Goal: Find specific page/section: Find specific page/section

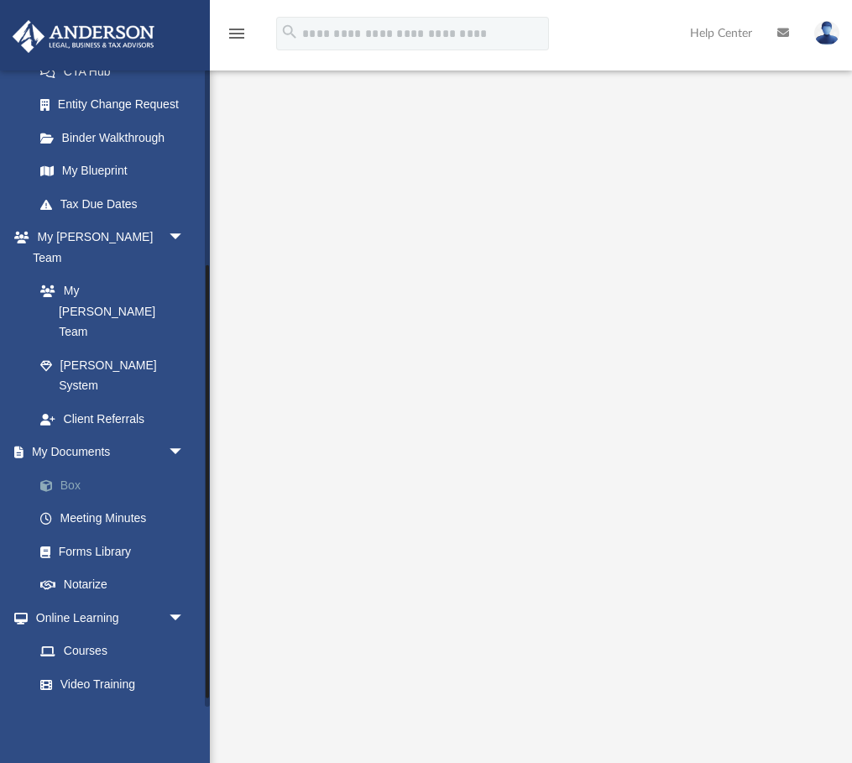
scroll to position [300, 0]
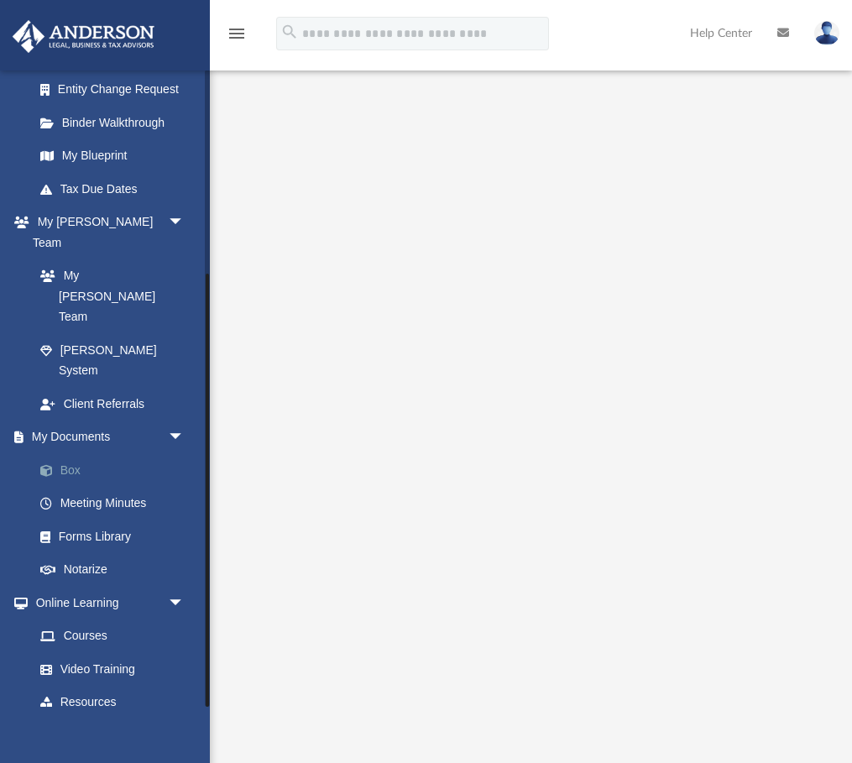
click at [75, 435] on link "Box" at bounding box center [117, 470] width 186 height 34
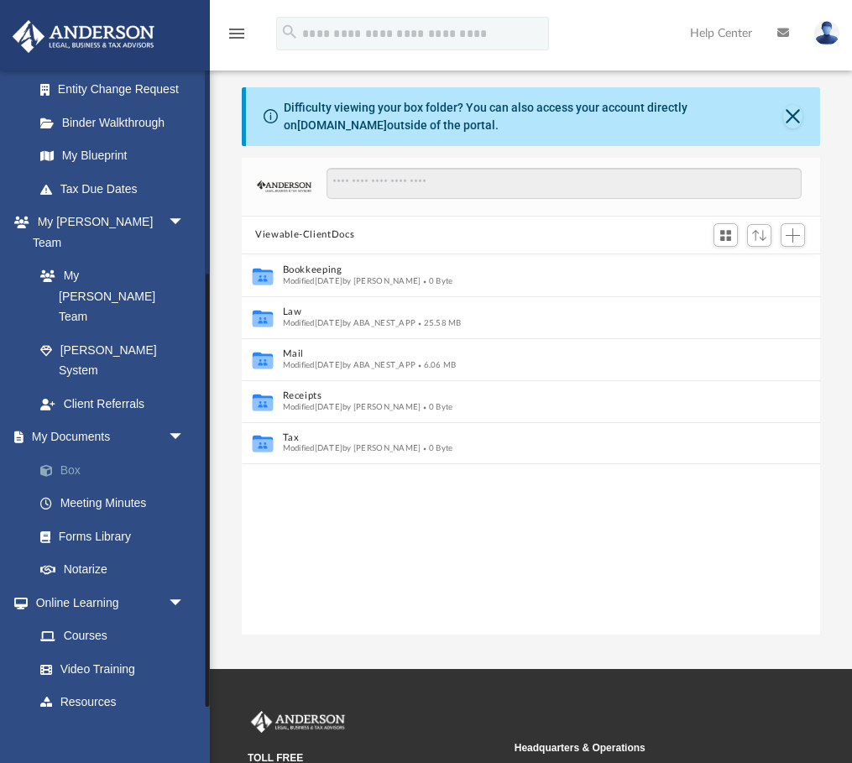
scroll to position [382, 577]
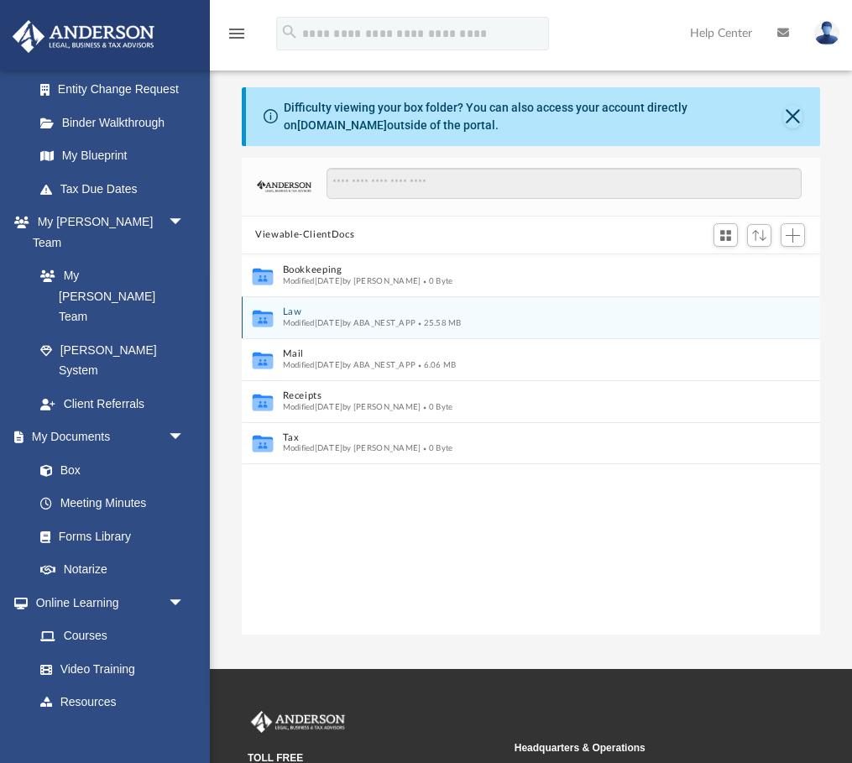
click at [259, 317] on icon "grid" at bounding box center [263, 318] width 20 height 17
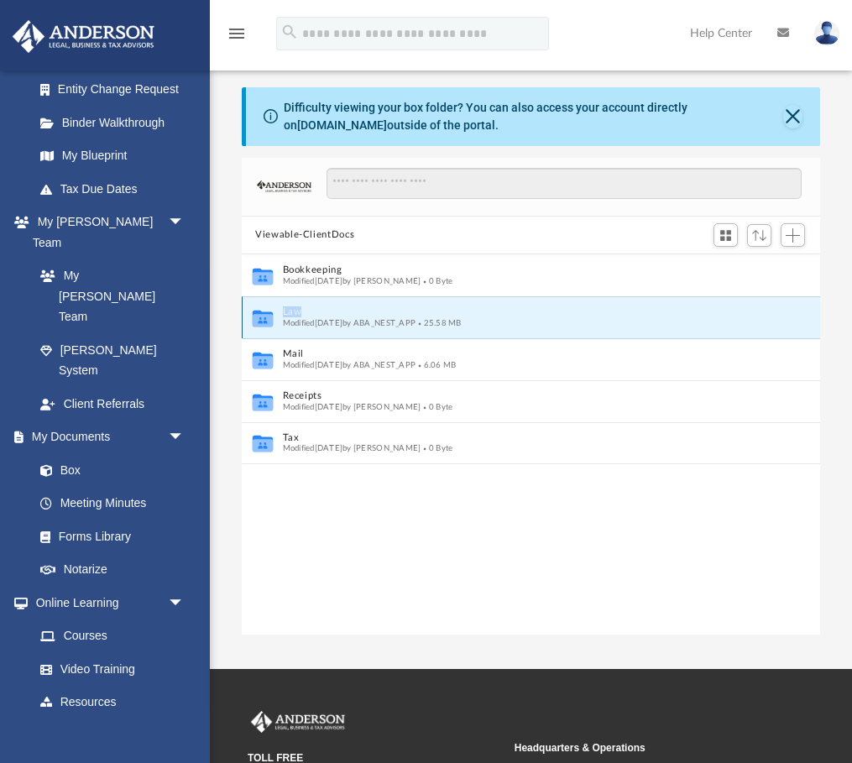
click at [259, 317] on icon "grid" at bounding box center [263, 318] width 20 height 17
click at [263, 317] on icon "grid" at bounding box center [263, 320] width 20 height 13
click at [340, 320] on span "Modified [DATE] by ABA_NEST_APP" at bounding box center [349, 323] width 133 height 8
click at [270, 319] on icon "grid" at bounding box center [263, 320] width 20 height 13
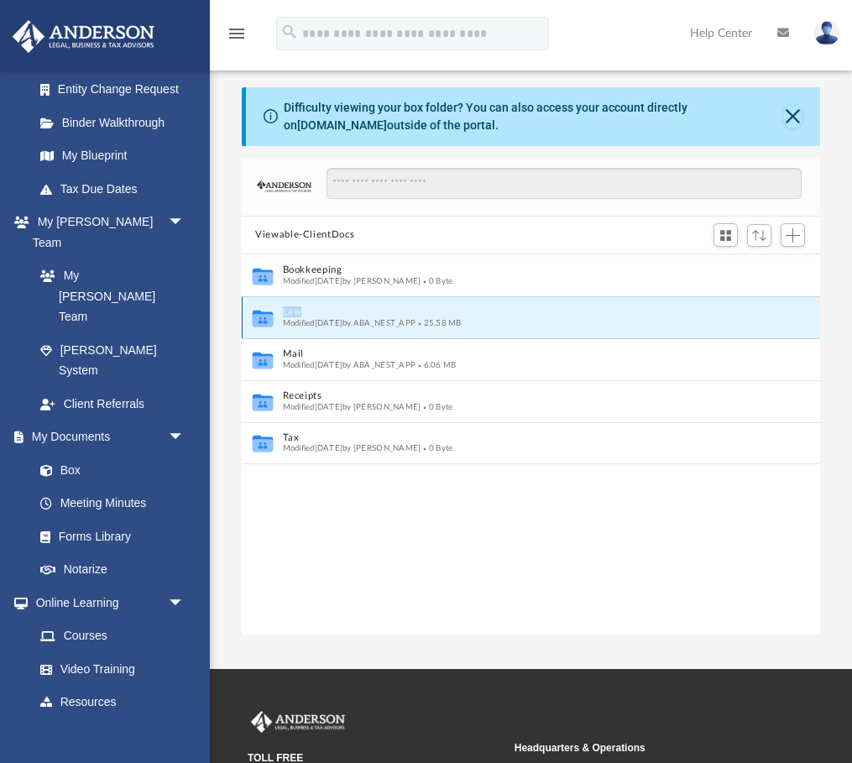
click at [270, 319] on icon "grid" at bounding box center [263, 320] width 20 height 13
click at [356, 319] on span "Modified [DATE] by ABA_NEST_APP" at bounding box center [349, 323] width 133 height 8
